Goal: Navigation & Orientation: Find specific page/section

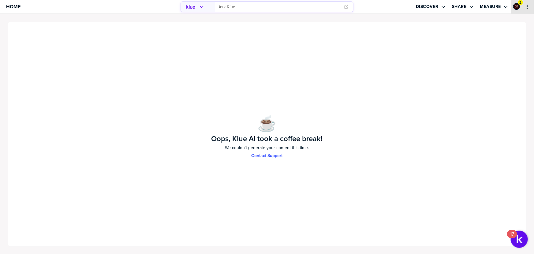
click at [527, 7] on icon "primary" at bounding box center [527, 6] width 5 height 5
click at [13, 5] on span "Home" at bounding box center [13, 6] width 14 height 5
